Goal: Use online tool/utility

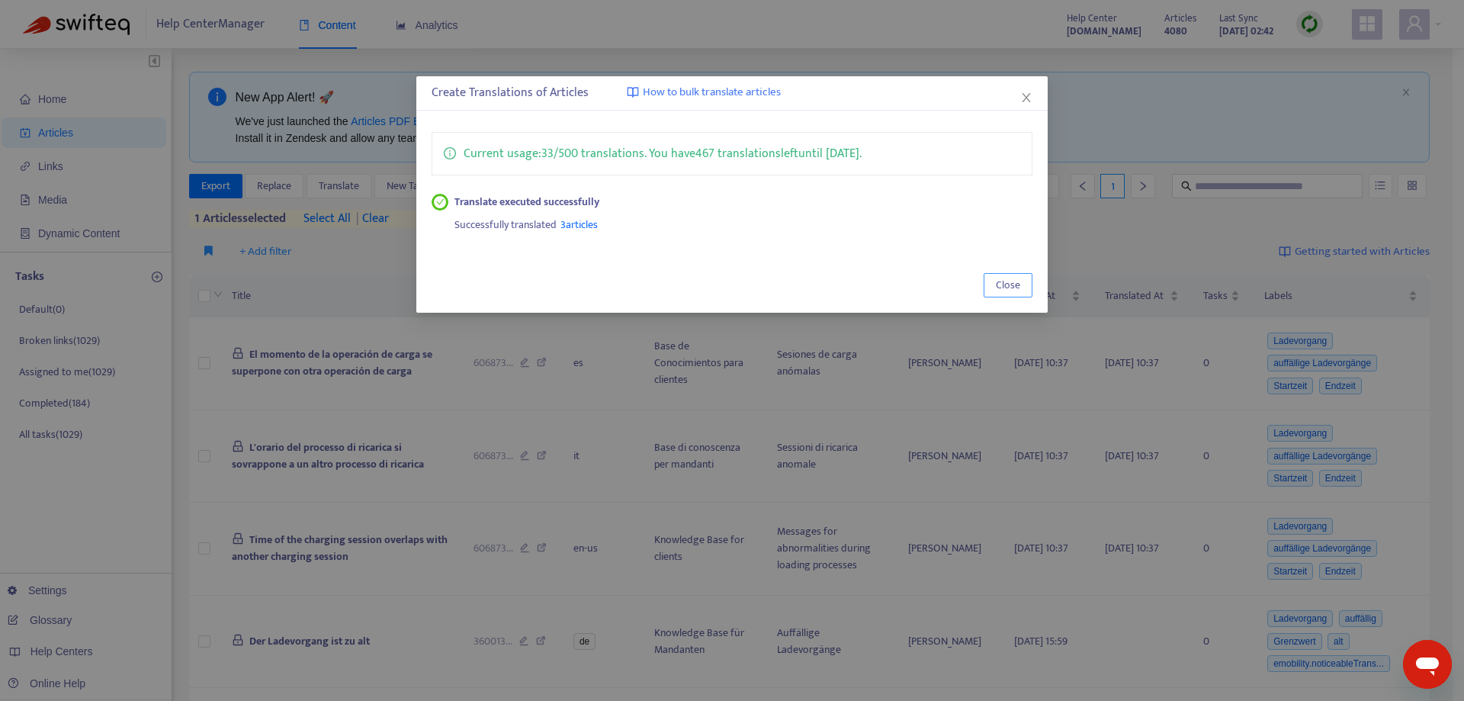
click at [1013, 284] on span "Close" at bounding box center [1008, 285] width 24 height 17
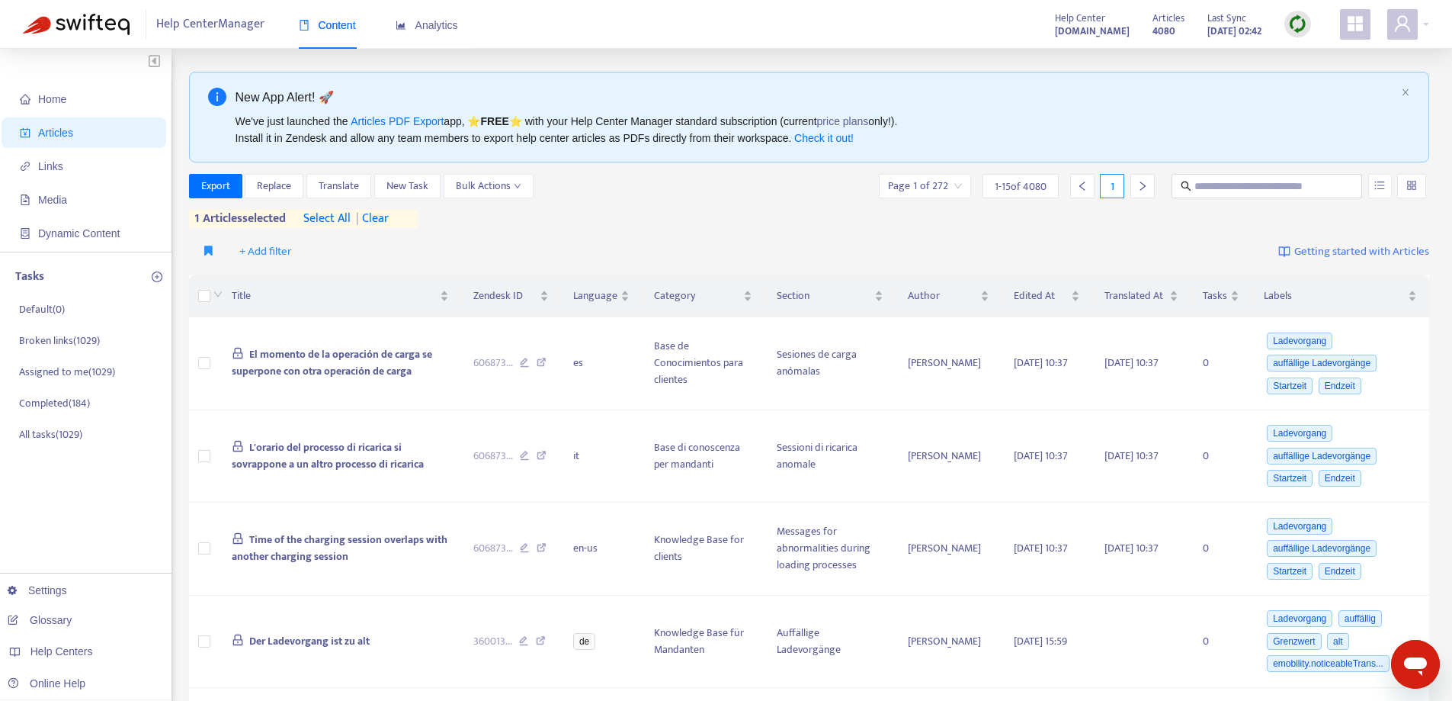
click at [383, 219] on span "| clear" at bounding box center [370, 219] width 38 height 18
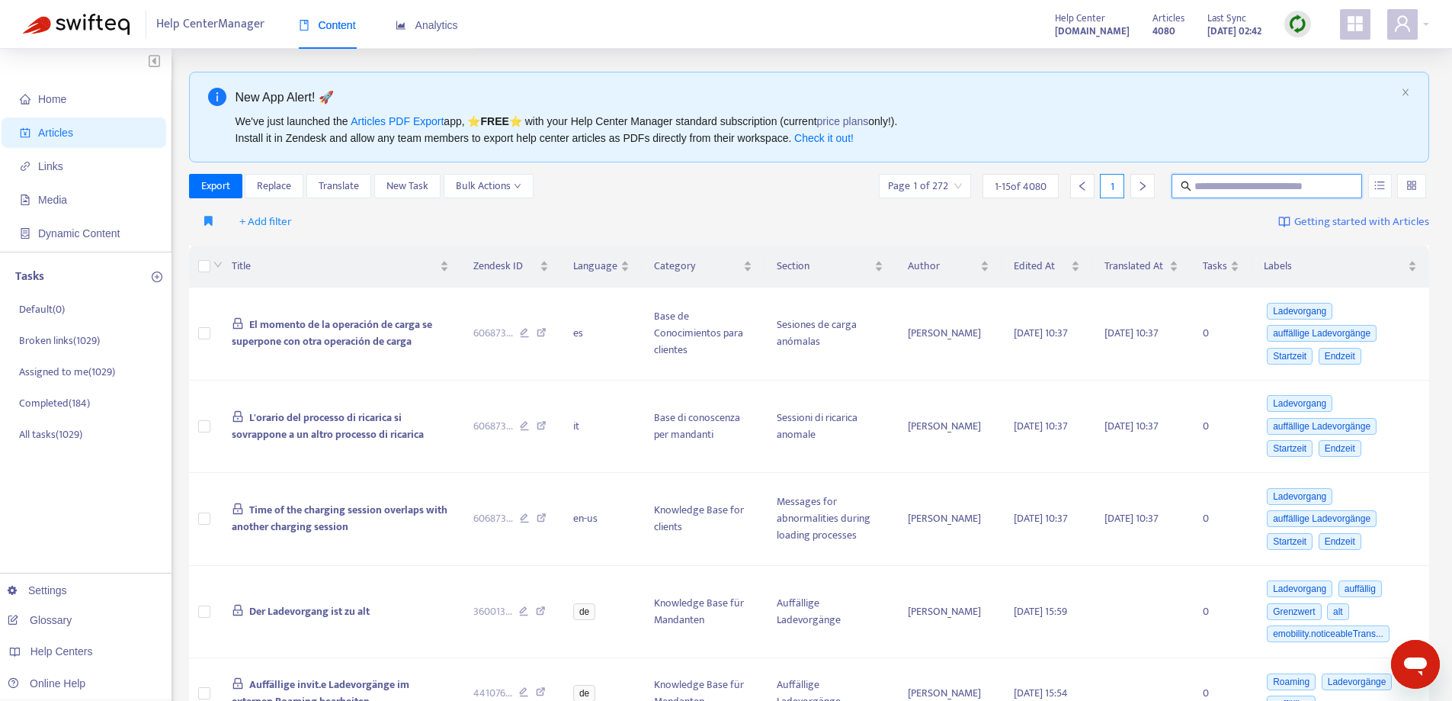
click at [1286, 186] on input "text" at bounding box center [1268, 186] width 146 height 17
paste input "**********"
type input "**********"
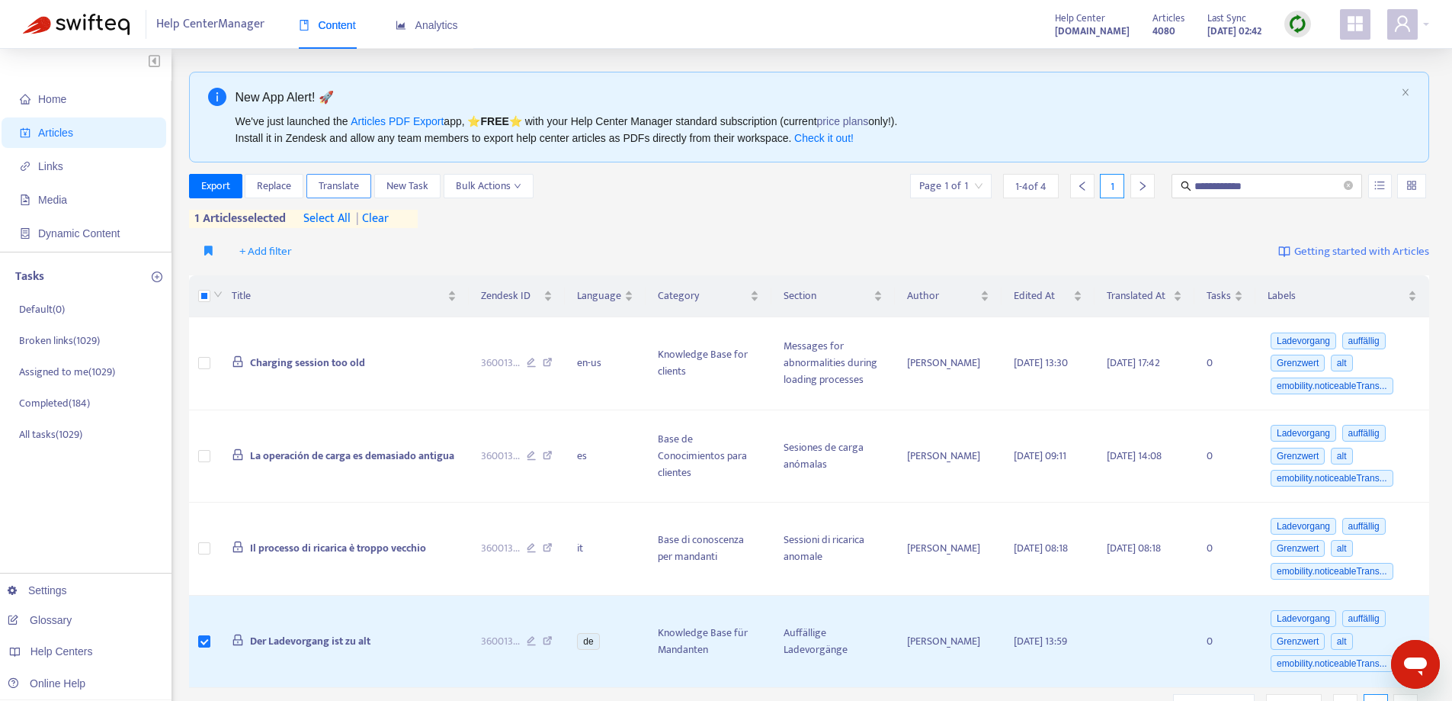
click at [346, 180] on span "Translate" at bounding box center [339, 186] width 40 height 17
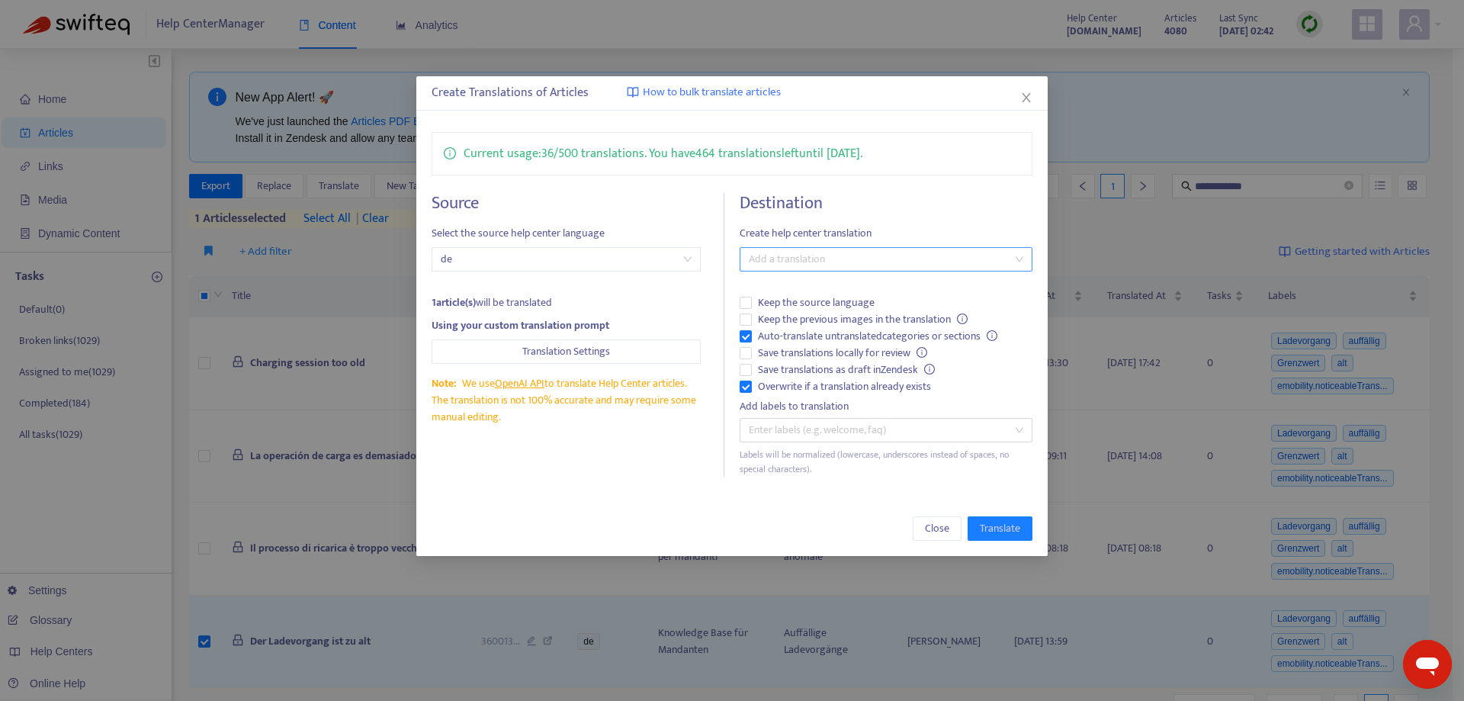
click at [816, 265] on div at bounding box center [877, 259] width 269 height 18
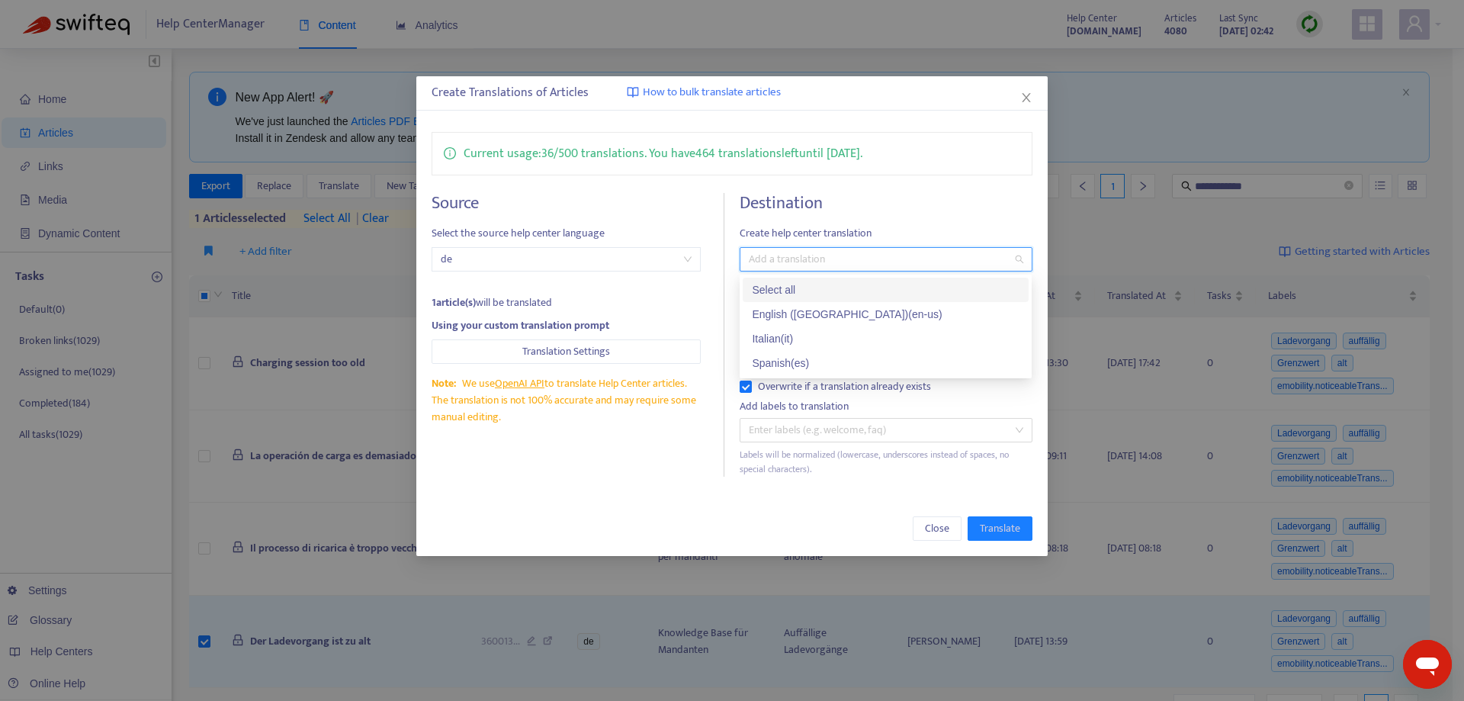
click at [810, 290] on div "Select all" at bounding box center [886, 289] width 268 height 17
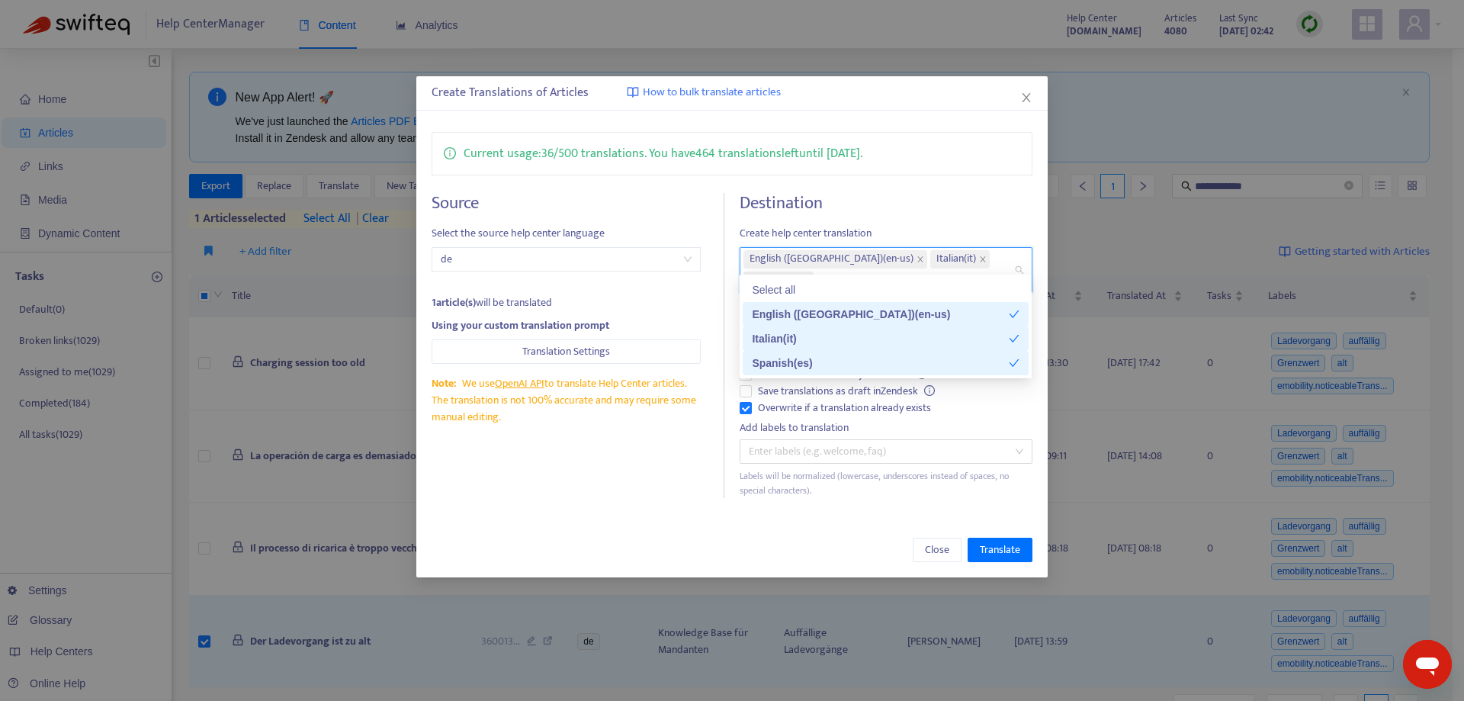
click at [798, 314] on div "English ([GEOGRAPHIC_DATA]) ( en-us )" at bounding box center [880, 314] width 257 height 17
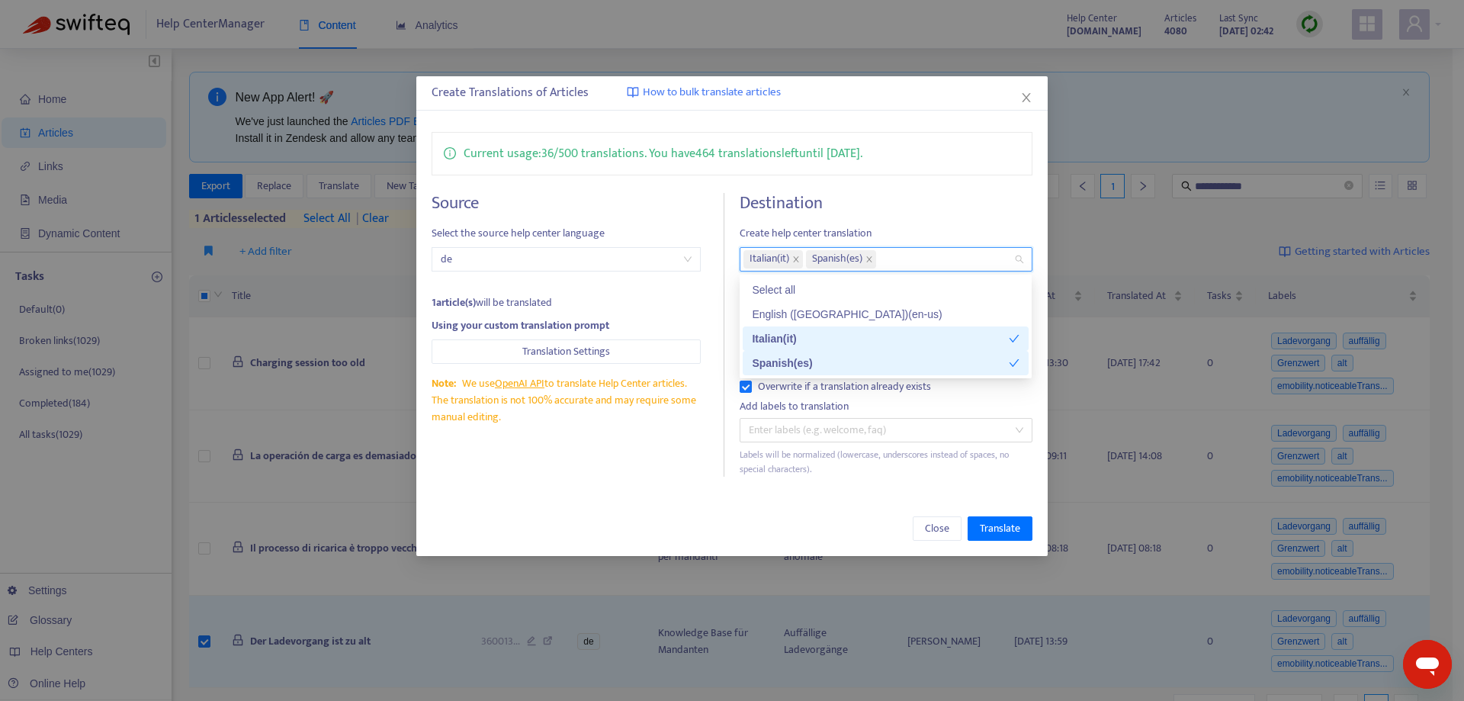
click at [616, 425] on div "Note: We use OpenAI API to translate Help Center articles. The translation is n…" at bounding box center [566, 400] width 269 height 50
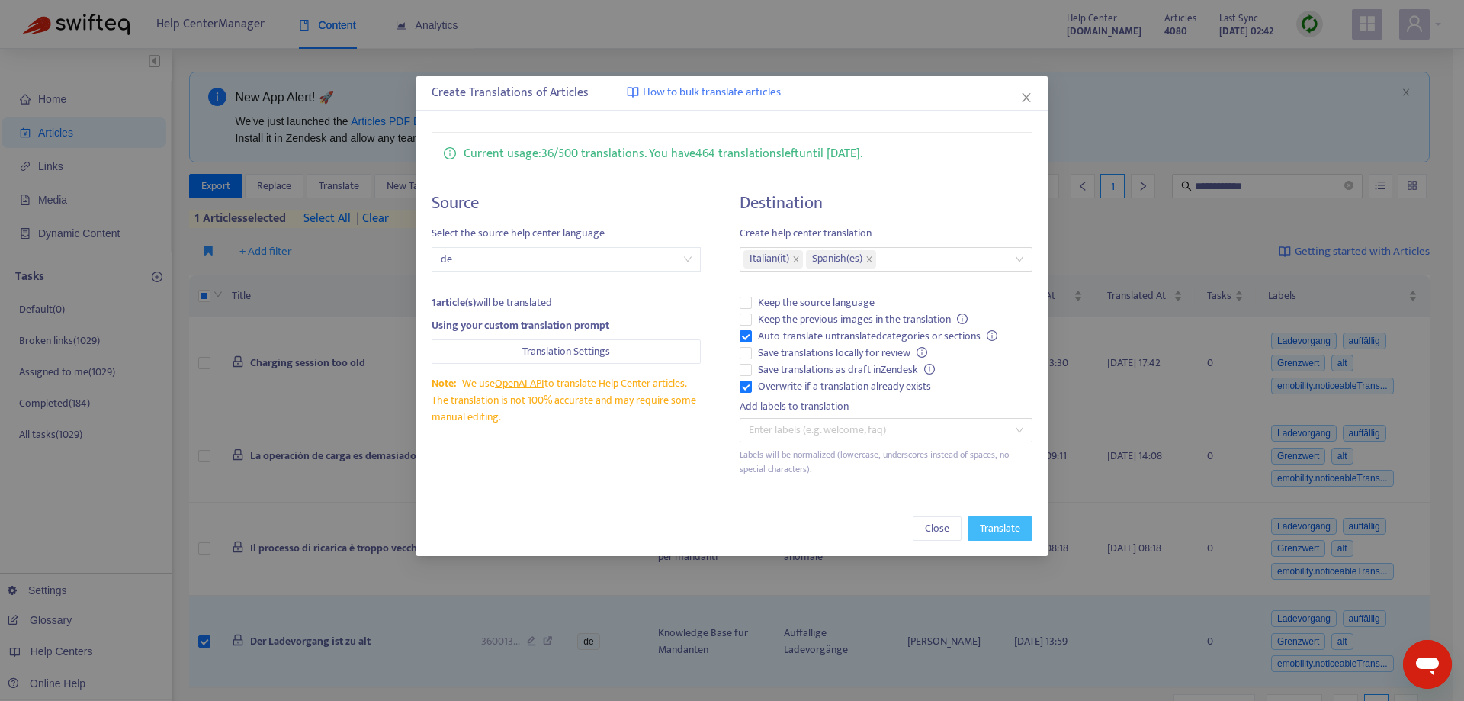
click at [982, 528] on span "Translate" at bounding box center [1000, 528] width 40 height 17
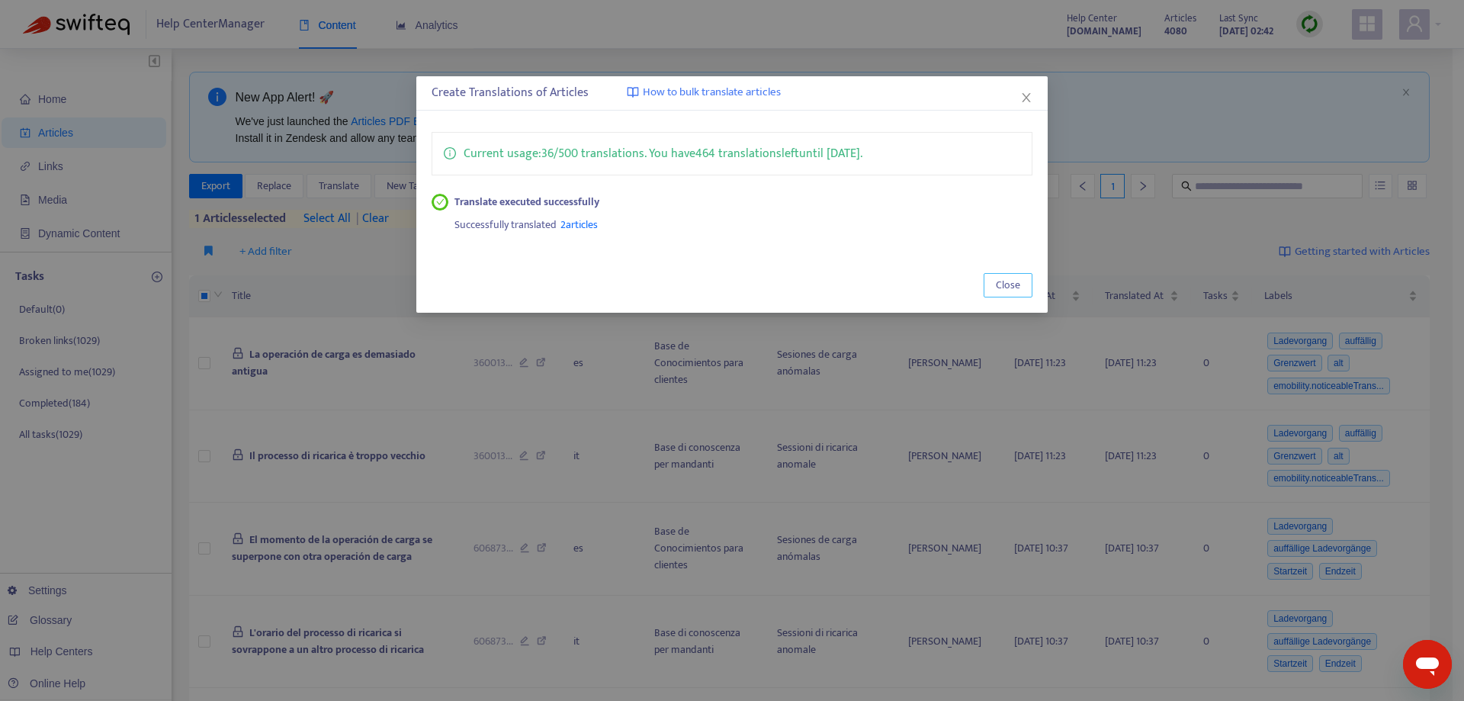
drag, startPoint x: 994, startPoint y: 289, endPoint x: 1181, endPoint y: 200, distance: 207.0
click at [996, 287] on button "Close" at bounding box center [1008, 285] width 49 height 24
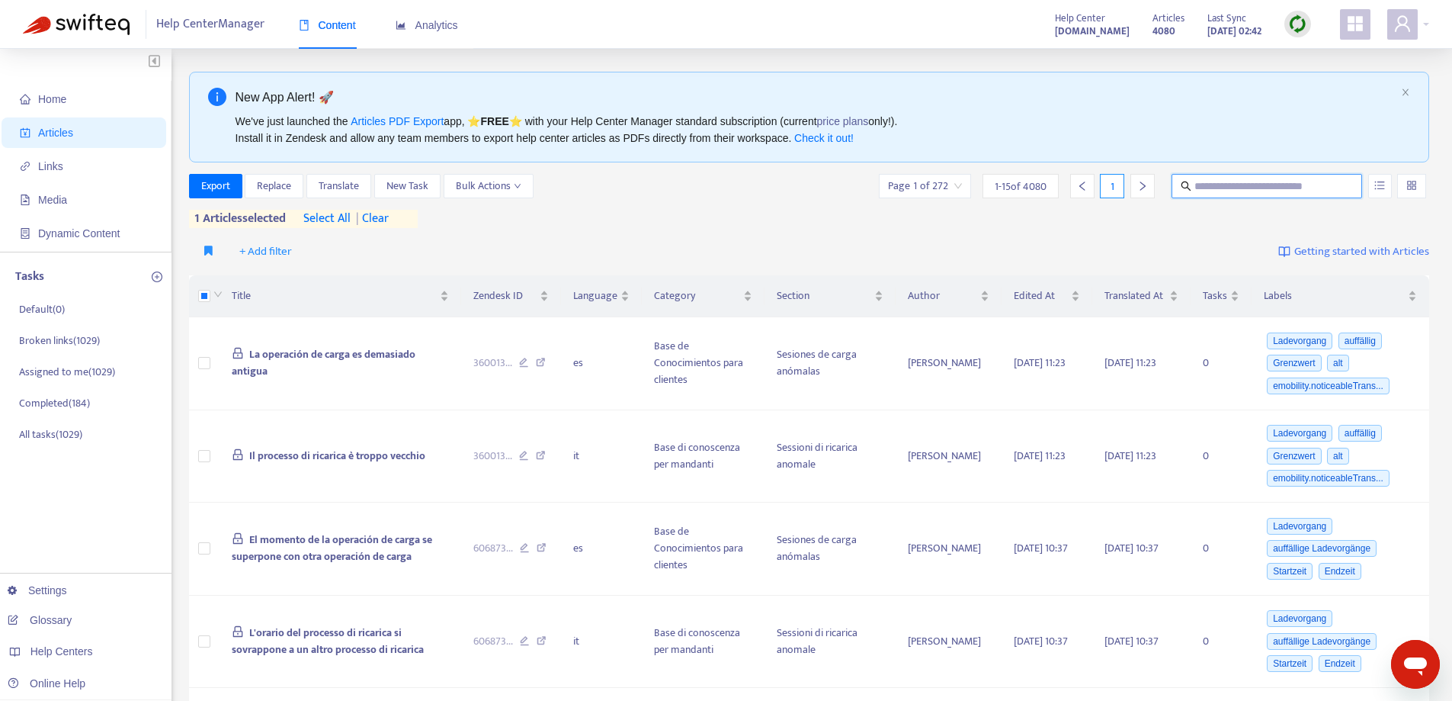
click at [1257, 185] on input "text" at bounding box center [1268, 186] width 146 height 17
paste input "**********"
type input "**********"
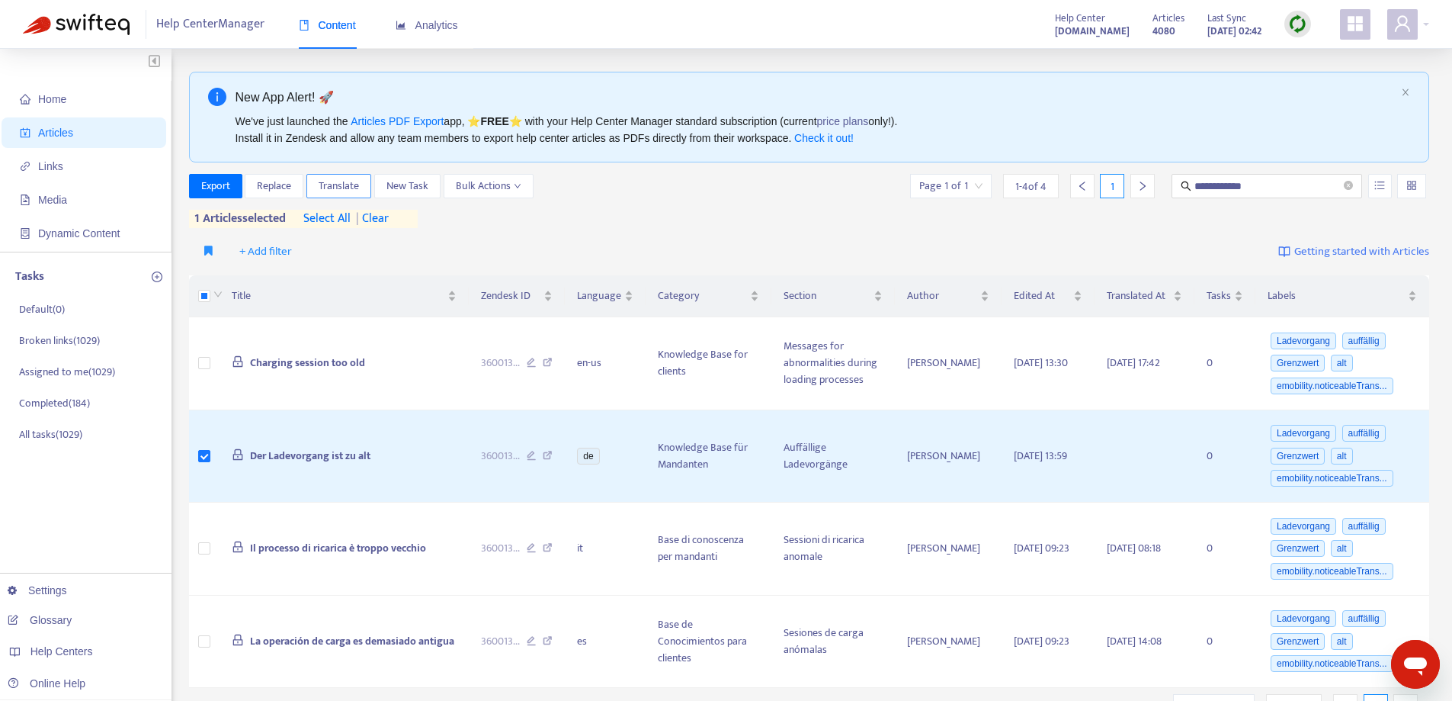
click at [350, 180] on span "Translate" at bounding box center [339, 186] width 40 height 17
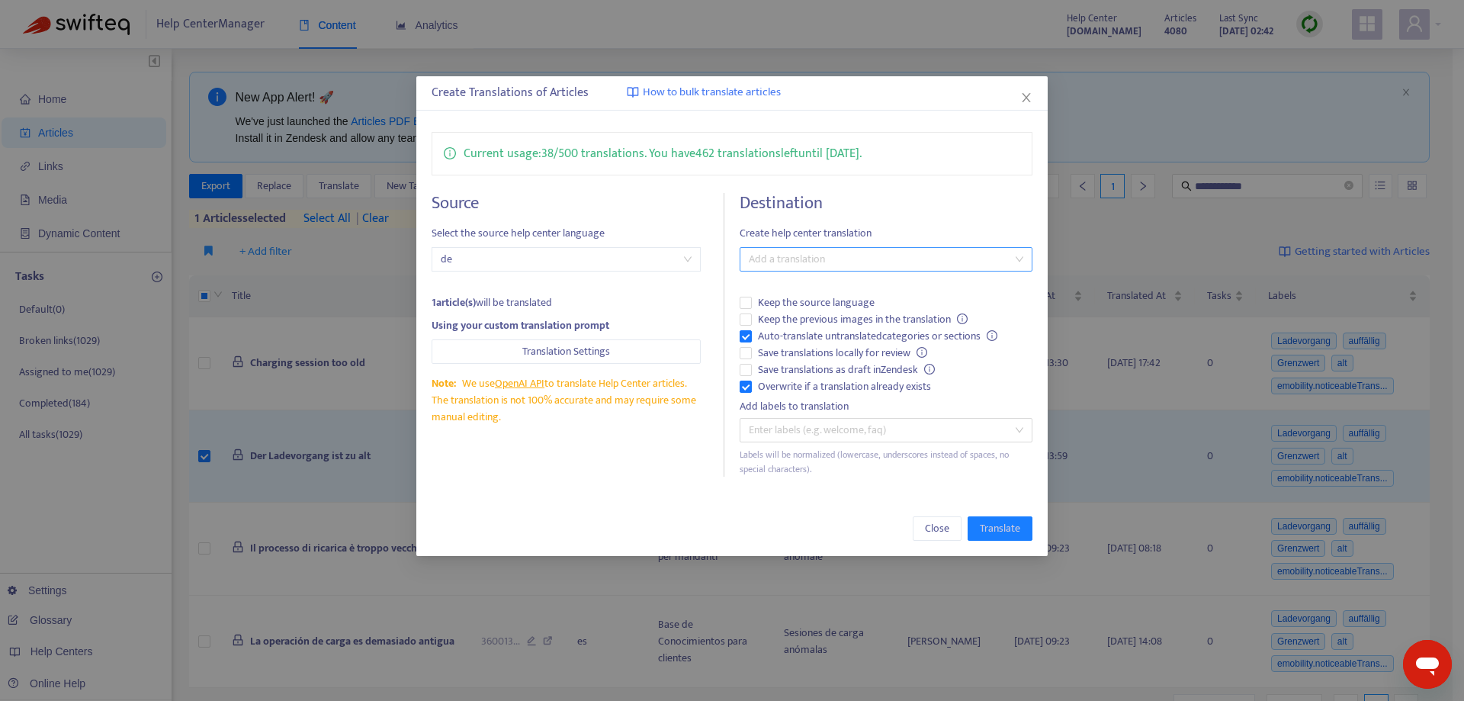
click at [792, 259] on div at bounding box center [877, 259] width 269 height 18
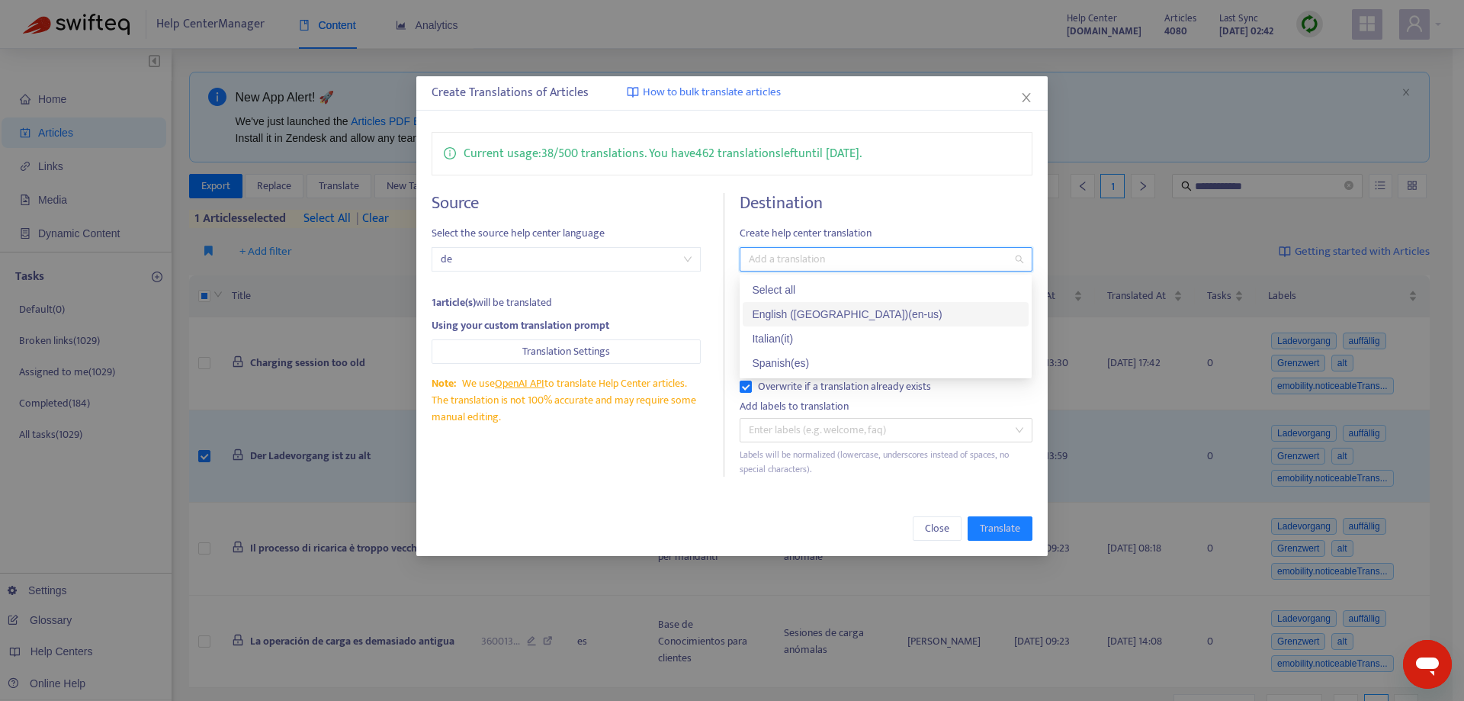
click at [801, 310] on div "English ([GEOGRAPHIC_DATA]) ( en-us )" at bounding box center [886, 314] width 268 height 17
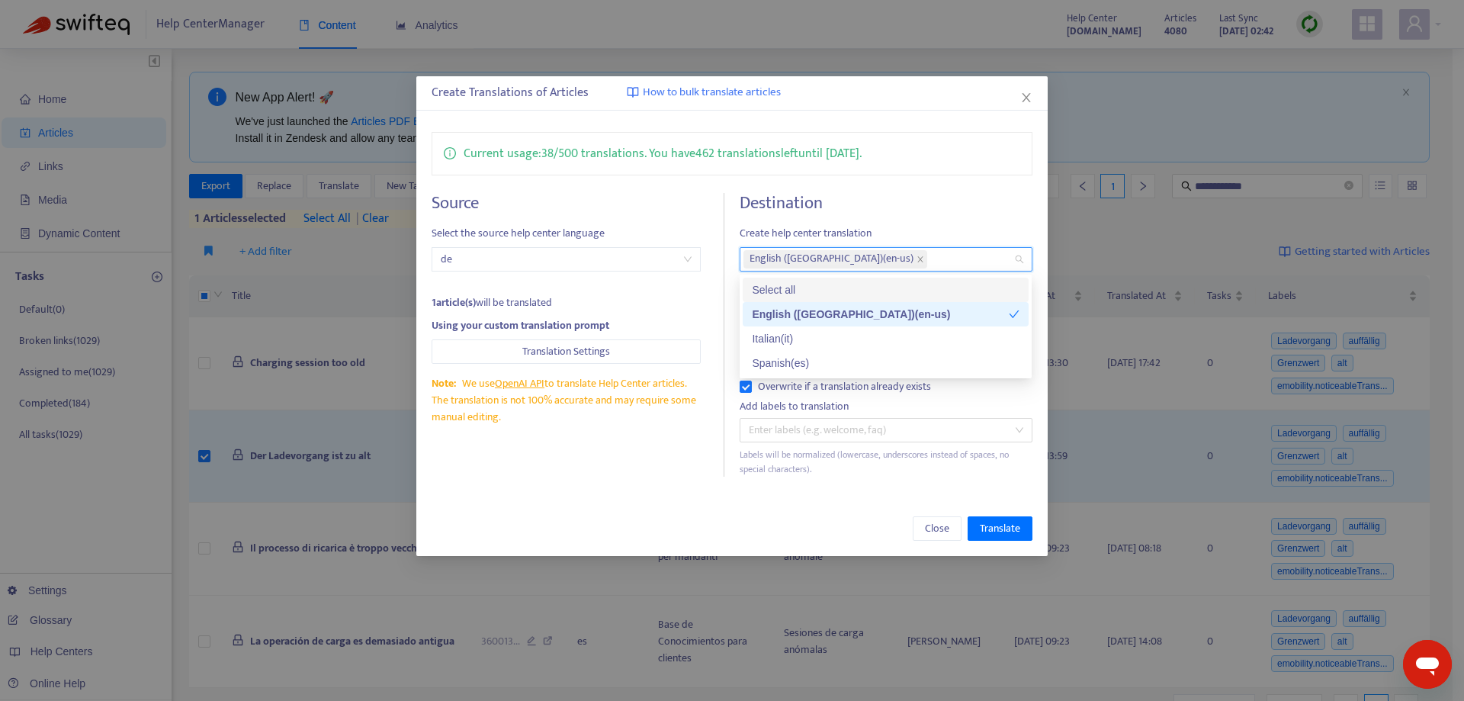
click at [945, 201] on h4 "Destination" at bounding box center [886, 203] width 292 height 21
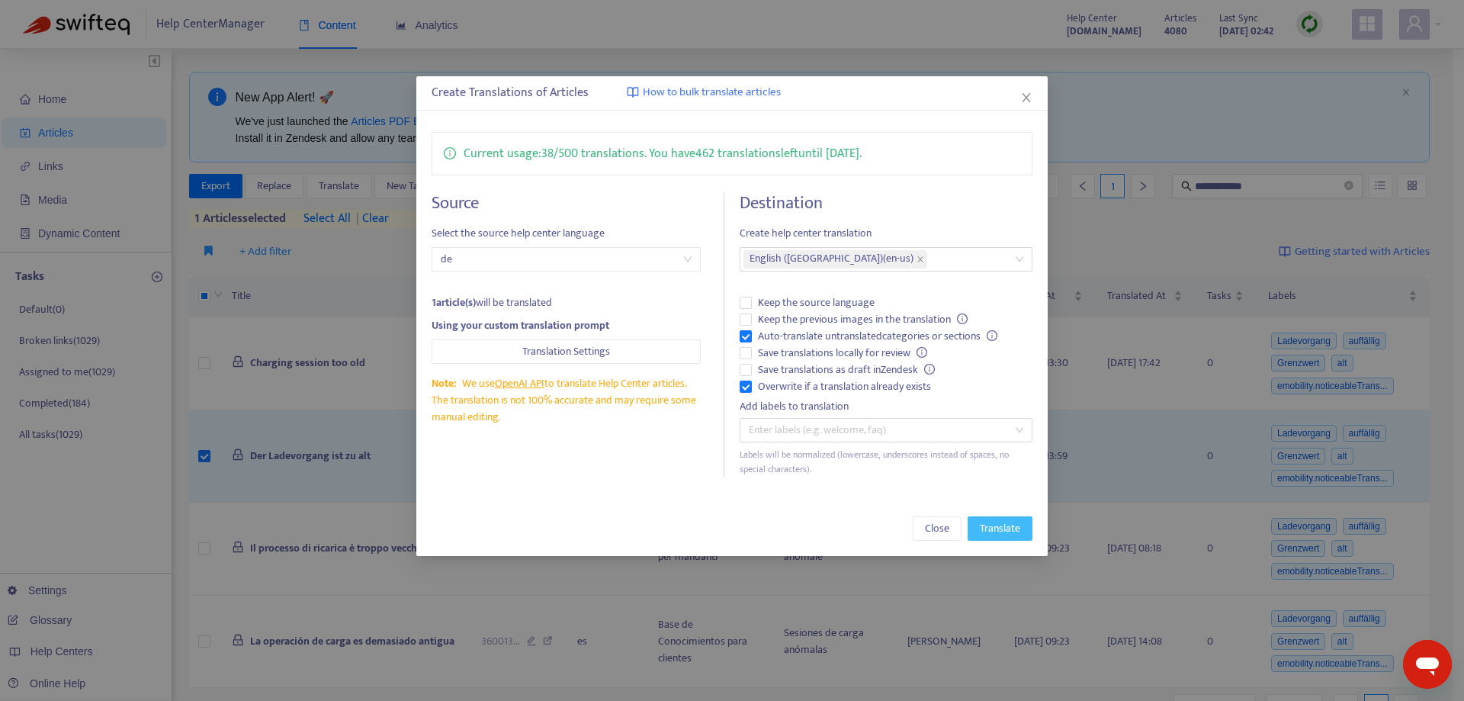
click at [1002, 524] on span "Translate" at bounding box center [1000, 528] width 40 height 17
